Goal: Information Seeking & Learning: Learn about a topic

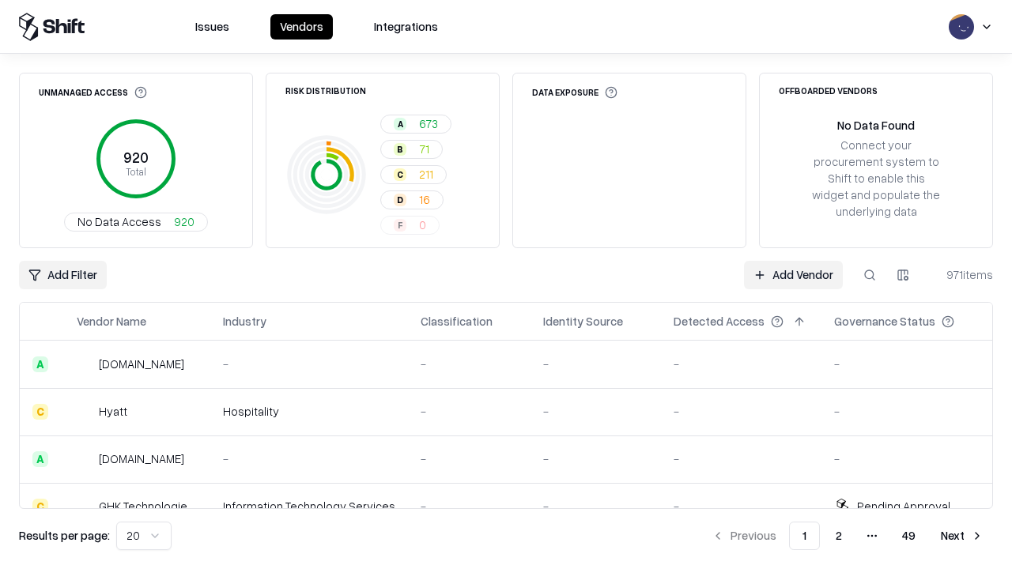
click at [144, 536] on html "Issues Vendors Integrations Unmanaged Access 920 Total No Data Access 920 Risk …" at bounding box center [506, 284] width 1012 height 569
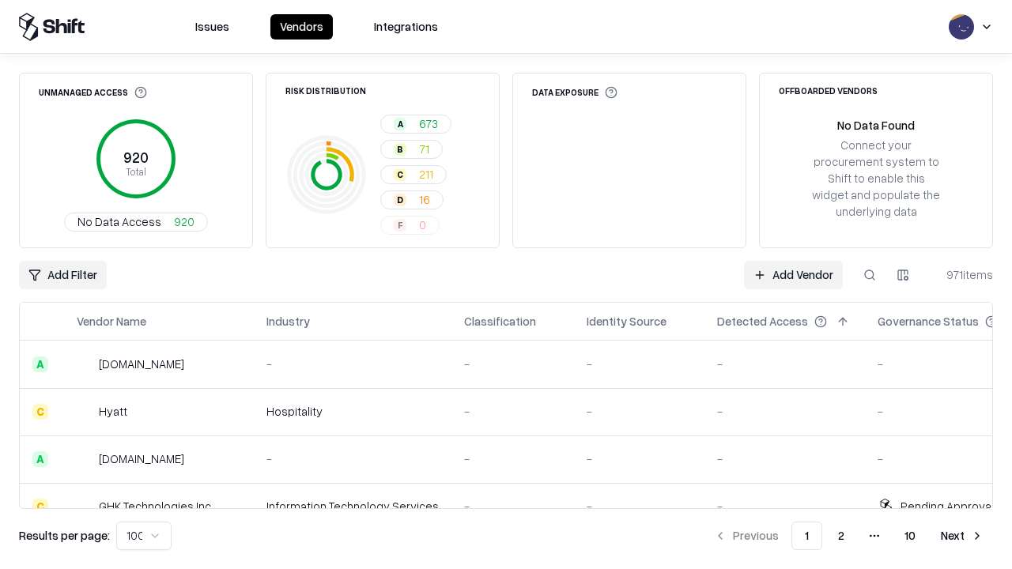
click at [962, 536] on button "Next" at bounding box center [962, 536] width 62 height 28
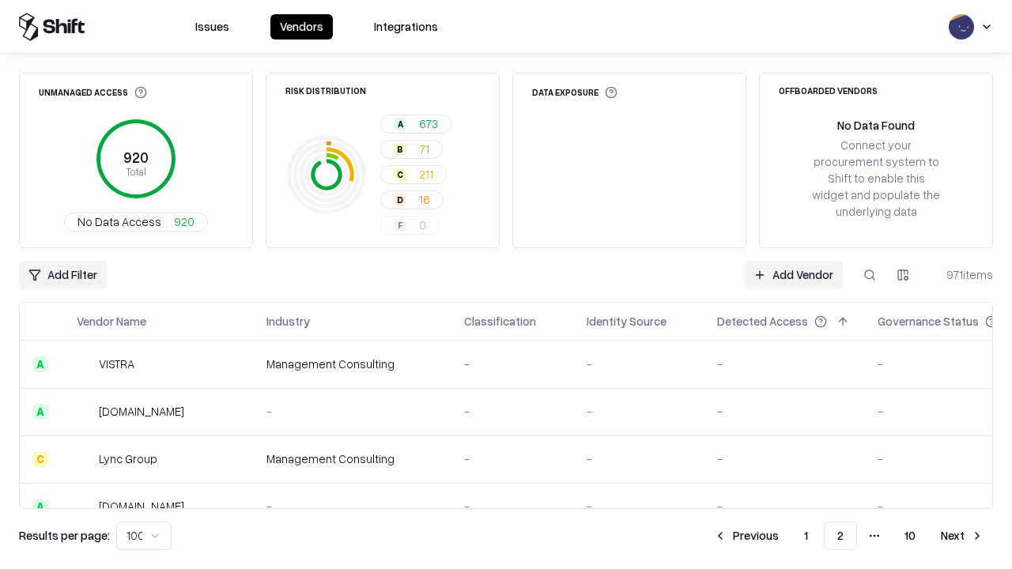
click at [962, 536] on button "Next" at bounding box center [962, 536] width 62 height 28
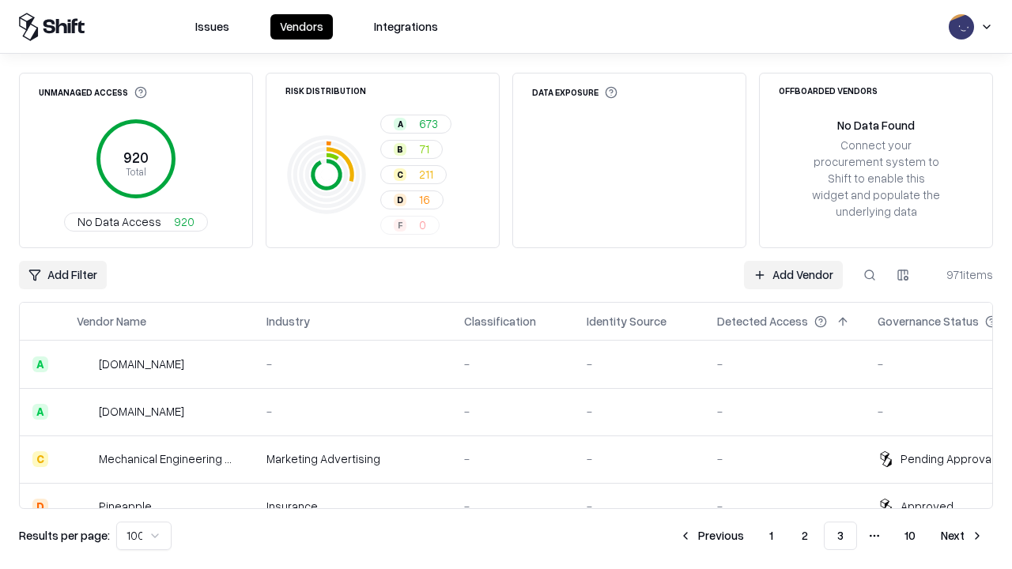
click at [962, 536] on button "Next" at bounding box center [962, 536] width 62 height 28
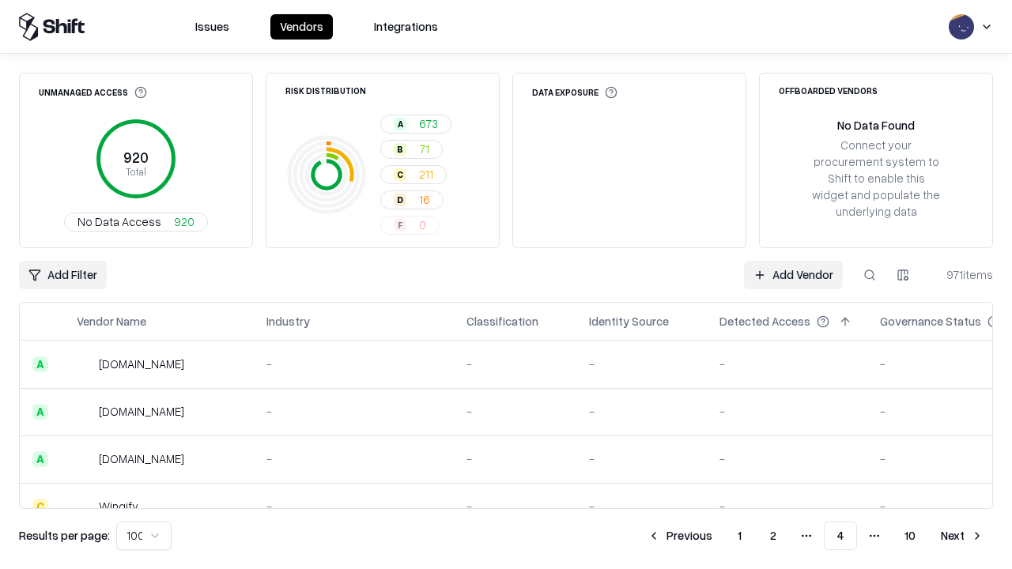
click at [962, 536] on button "Next" at bounding box center [962, 536] width 62 height 28
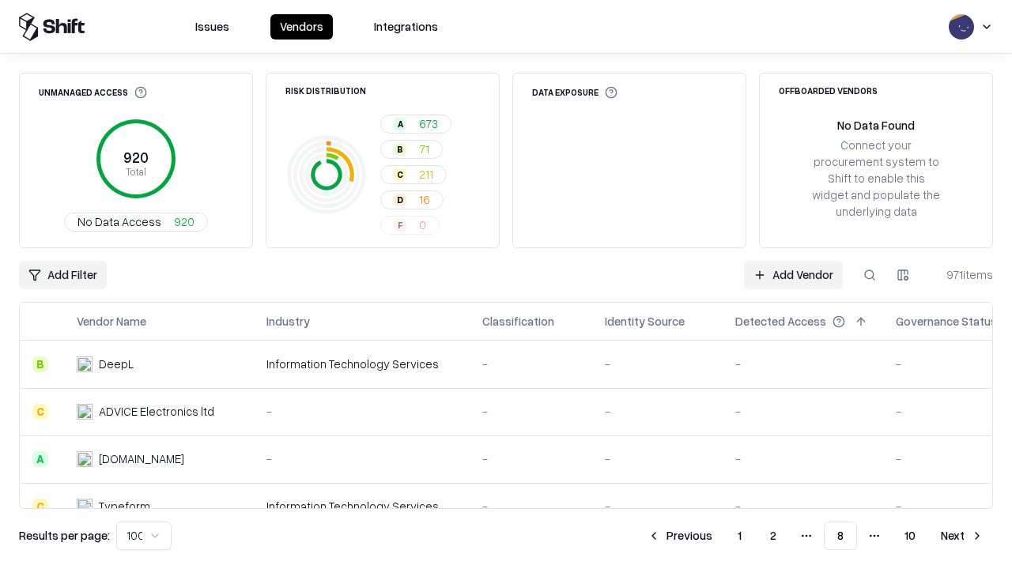
click at [962, 536] on button "Next" at bounding box center [962, 536] width 62 height 28
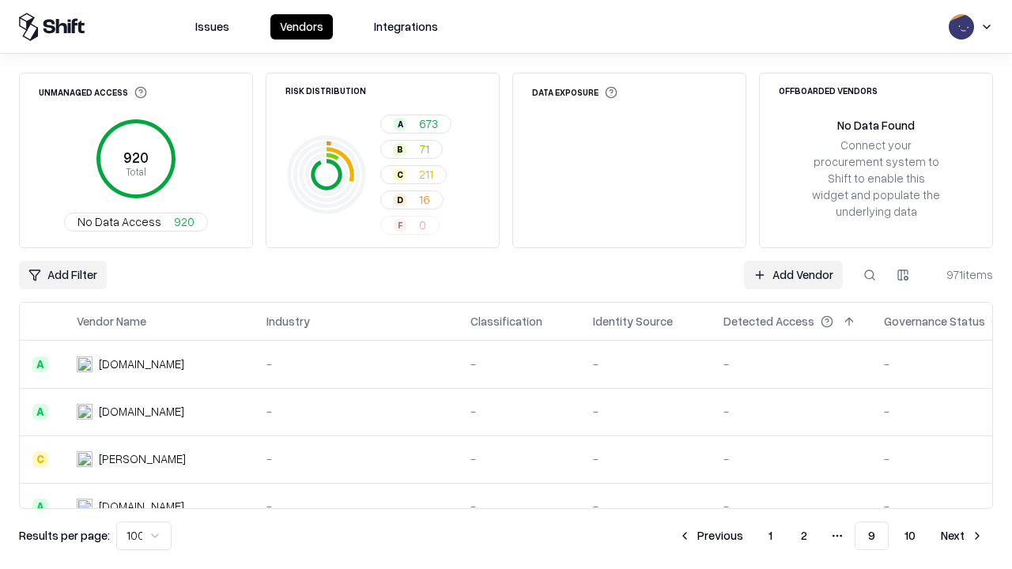
click at [962, 536] on button "Next" at bounding box center [962, 536] width 62 height 28
click at [746, 536] on button "Previous" at bounding box center [746, 536] width 84 height 28
click at [710, 536] on button "Previous" at bounding box center [711, 536] width 84 height 28
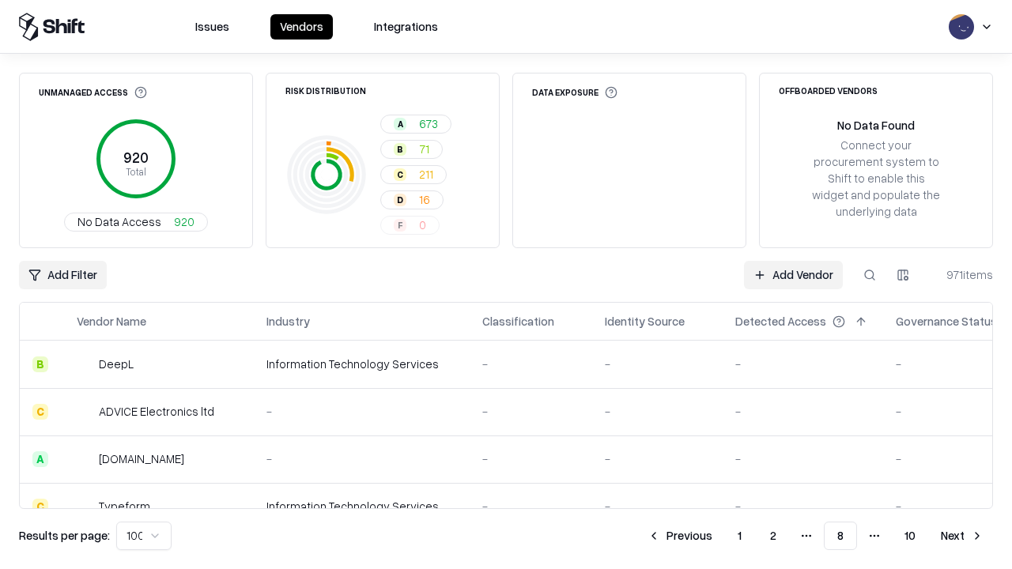
click at [680, 536] on button "Previous" at bounding box center [680, 536] width 84 height 28
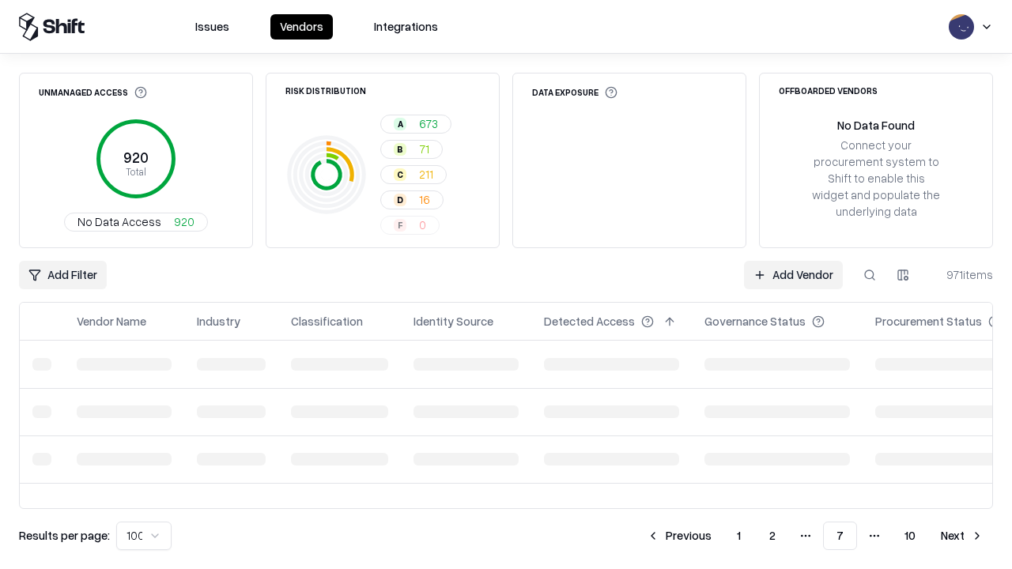
click at [679, 536] on button "Previous" at bounding box center [679, 536] width 84 height 28
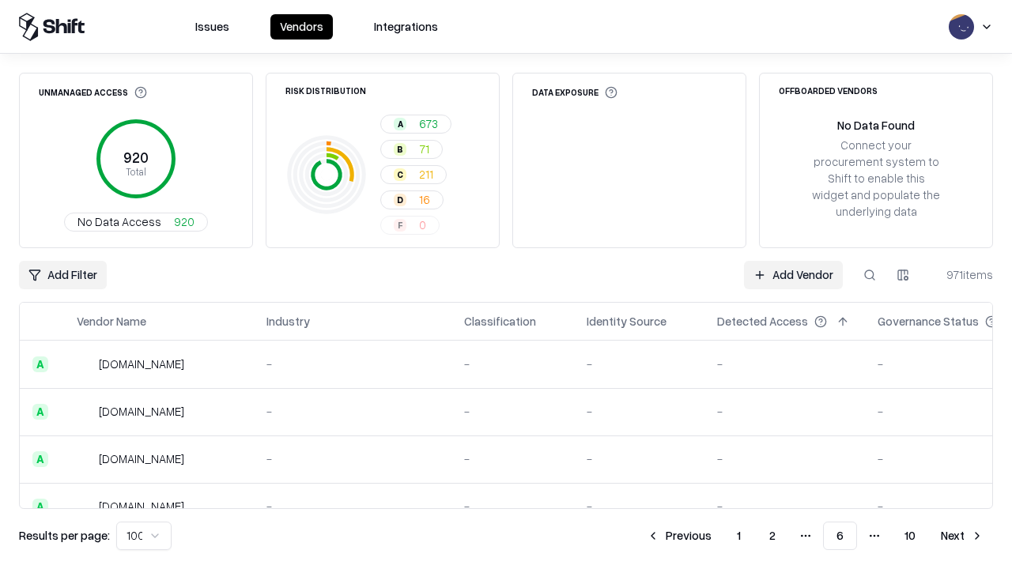
click at [679, 536] on button "Previous" at bounding box center [679, 536] width 84 height 28
click at [680, 536] on button "Previous" at bounding box center [680, 536] width 84 height 28
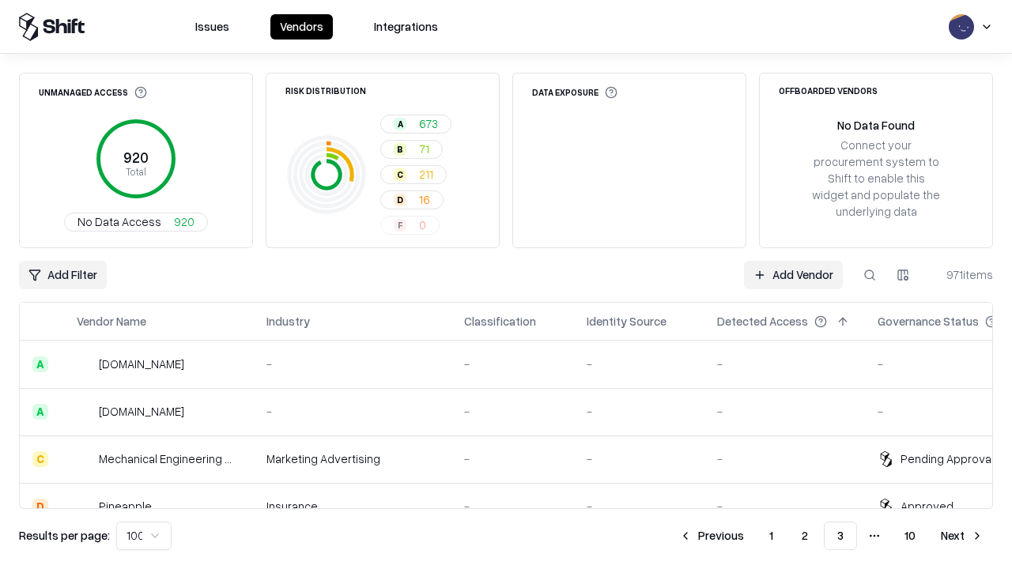
click at [711, 536] on button "Previous" at bounding box center [711, 536] width 84 height 28
